Goal: Task Accomplishment & Management: Manage account settings

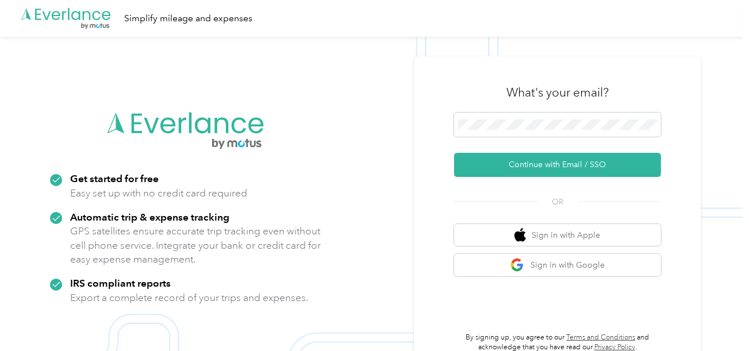
drag, startPoint x: 499, startPoint y: 130, endPoint x: 506, endPoint y: 137, distance: 10.6
click at [499, 130] on span at bounding box center [557, 125] width 207 height 24
click at [508, 132] on span at bounding box center [557, 125] width 207 height 24
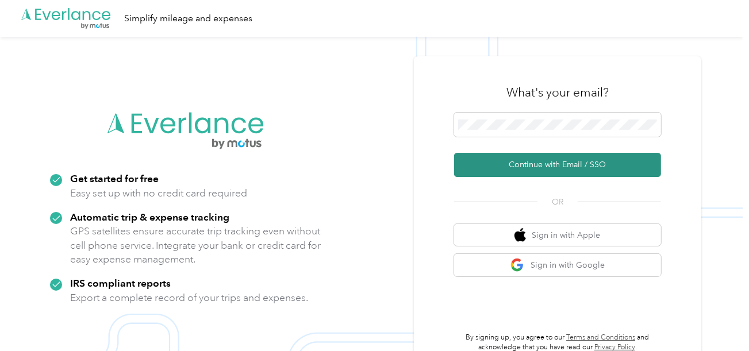
click at [515, 164] on button "Continue with Email / SSO" at bounding box center [557, 165] width 207 height 24
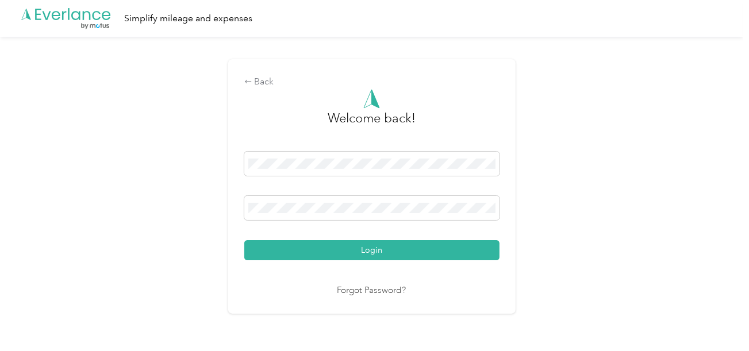
drag, startPoint x: 439, startPoint y: 255, endPoint x: 469, endPoint y: 242, distance: 32.7
click at [440, 254] on button "Login" at bounding box center [371, 250] width 255 height 20
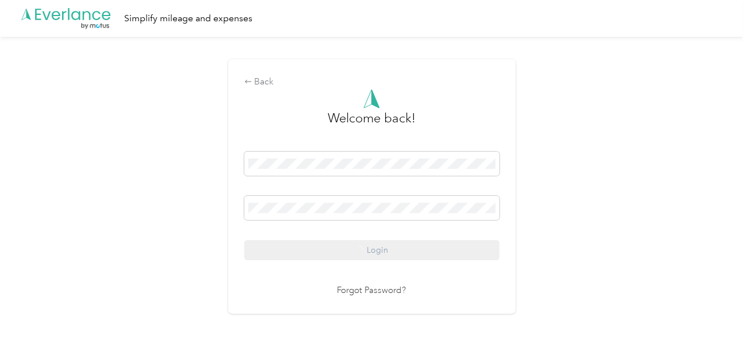
click at [535, 237] on div "Back Welcome back! Login Forgot Password?" at bounding box center [372, 191] width 744 height 309
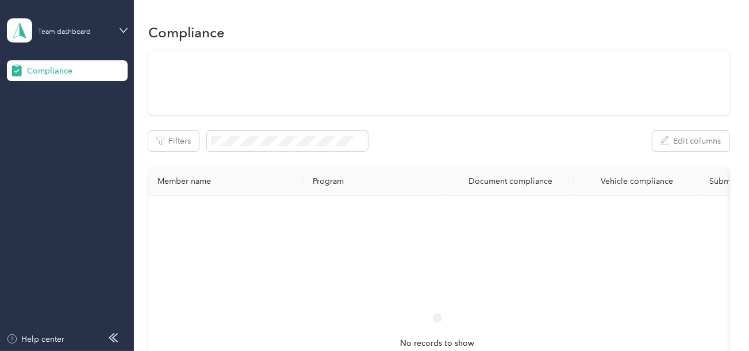
drag, startPoint x: 491, startPoint y: 92, endPoint x: 494, endPoint y: 105, distance: 13.7
click at [491, 93] on div at bounding box center [438, 83] width 581 height 64
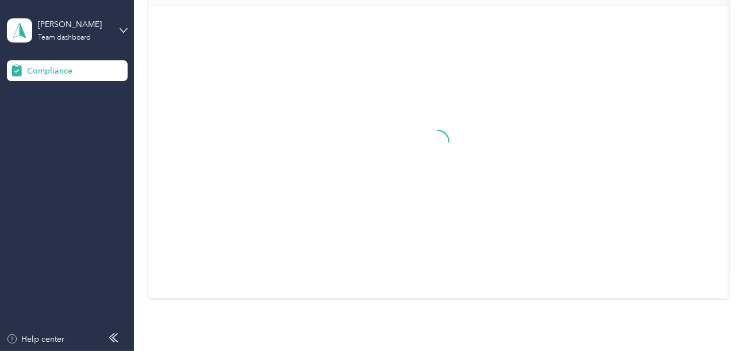
scroll to position [270, 0]
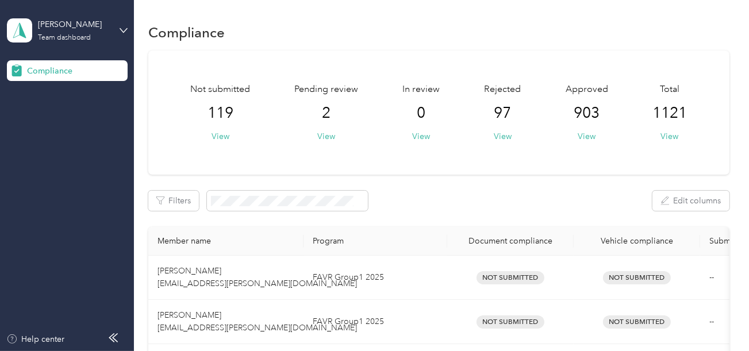
click at [314, 135] on div "Pending review 2 View" at bounding box center [326, 113] width 64 height 60
click at [326, 134] on button "View" at bounding box center [326, 137] width 18 height 12
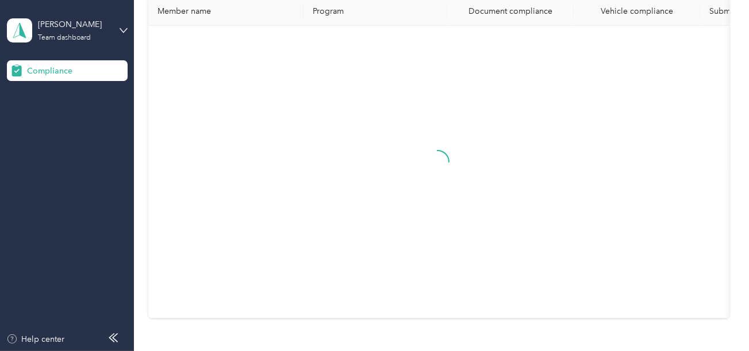
scroll to position [156, 0]
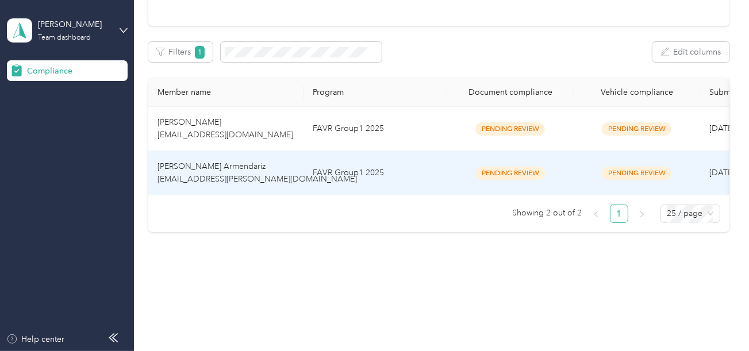
click at [388, 166] on td "FAVR Group1 2025" at bounding box center [376, 173] width 144 height 44
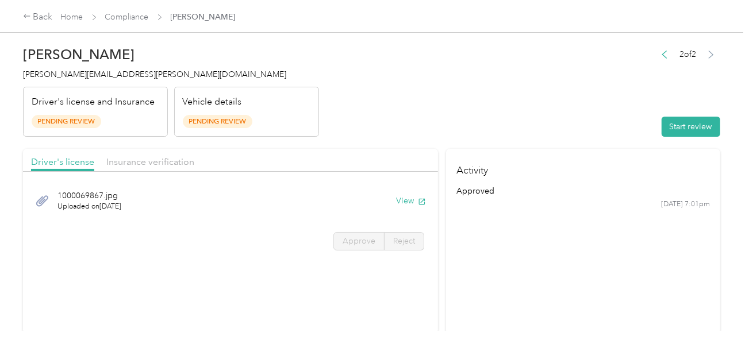
drag, startPoint x: 307, startPoint y: 92, endPoint x: 278, endPoint y: 69, distance: 36.8
click at [304, 89] on div "Vehicle details Pending Review" at bounding box center [246, 112] width 145 height 51
click at [140, 20] on link "Compliance" at bounding box center [127, 17] width 44 height 10
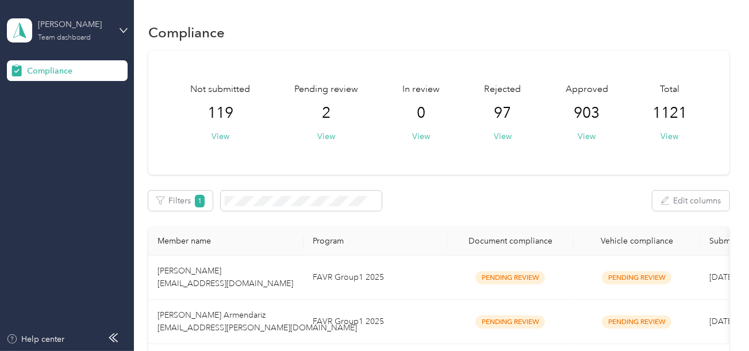
drag, startPoint x: 39, startPoint y: 28, endPoint x: 58, endPoint y: 35, distance: 20.2
click at [41, 29] on div "[PERSON_NAME]" at bounding box center [74, 24] width 72 height 12
click at [51, 116] on div "Log out" at bounding box center [39, 120] width 44 height 12
